Goal: Book appointment/travel/reservation

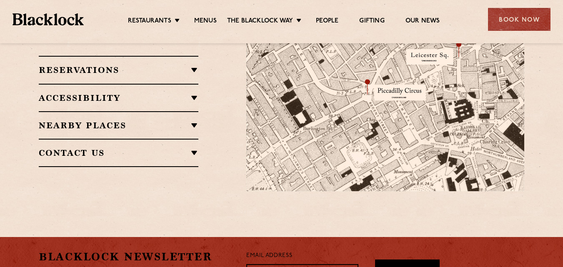
scroll to position [743, 0]
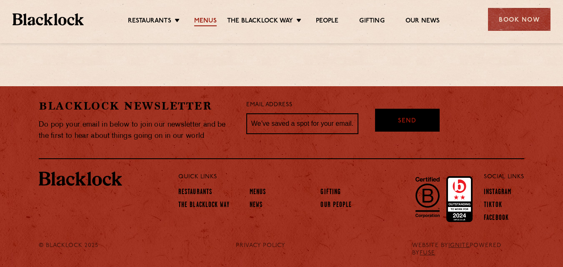
click at [202, 18] on link "Menus" at bounding box center [205, 21] width 23 height 9
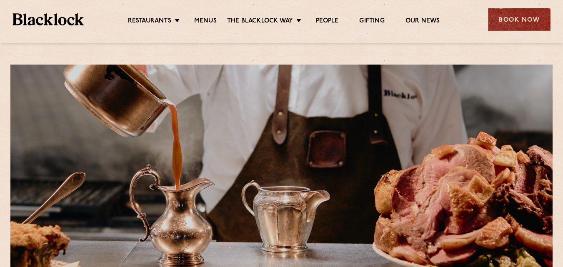
click at [515, 20] on div "Book Now" at bounding box center [519, 19] width 63 height 23
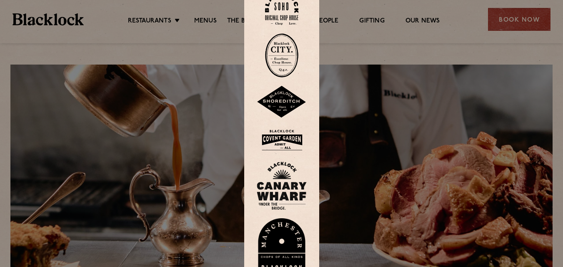
click at [284, 69] on img at bounding box center [281, 55] width 33 height 44
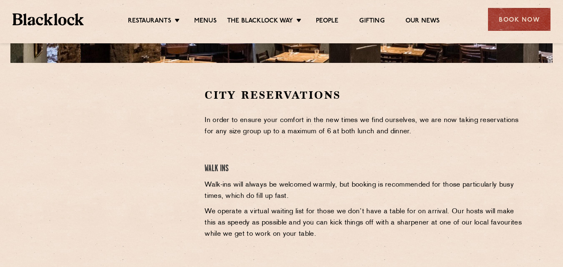
scroll to position [239, 0]
